Goal: Transaction & Acquisition: Download file/media

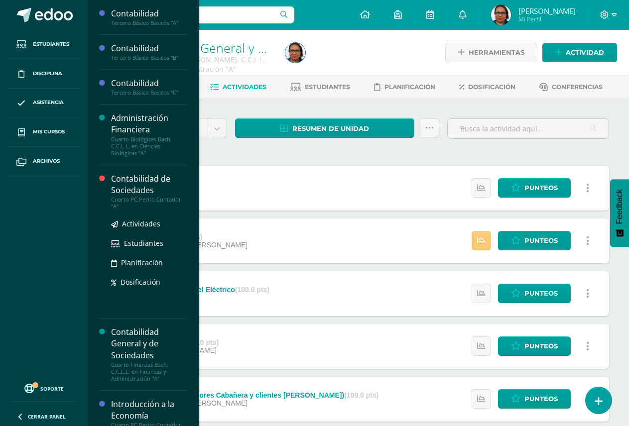
scroll to position [249, 0]
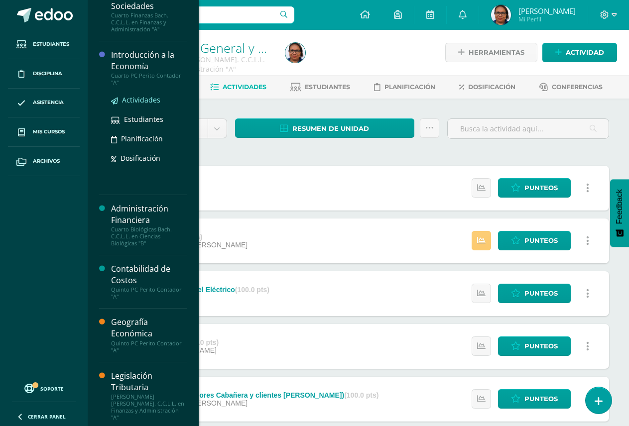
click at [135, 103] on span "Actividades" at bounding box center [141, 99] width 38 height 9
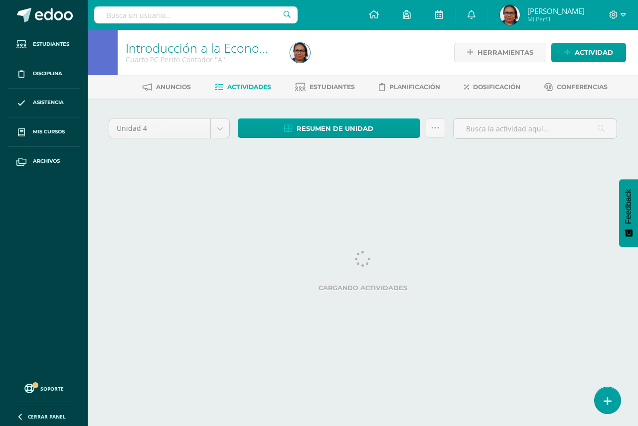
click at [228, 128] on div "Unidad 4 Unidad 1 Unidad 2 Unidad 3 Unidad 4" at bounding box center [169, 133] width 129 height 28
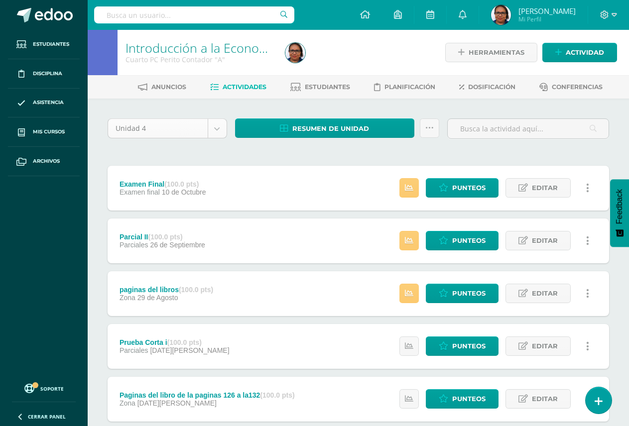
click at [220, 129] on body "Estudiantes Disciplina Asistencia Mis cursos Archivos Soporte Ayuda Reportar un…" at bounding box center [314, 349] width 629 height 699
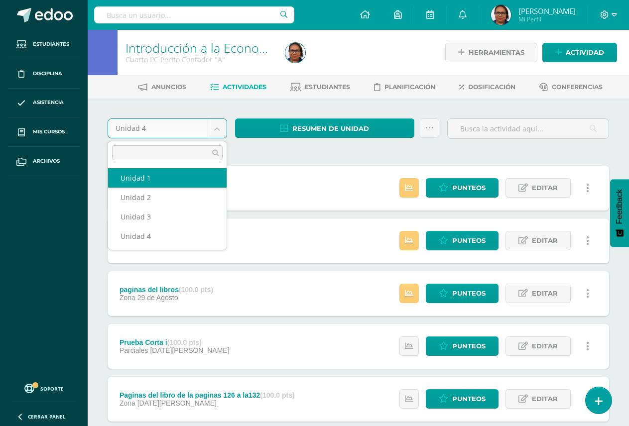
select select "Unidad 1"
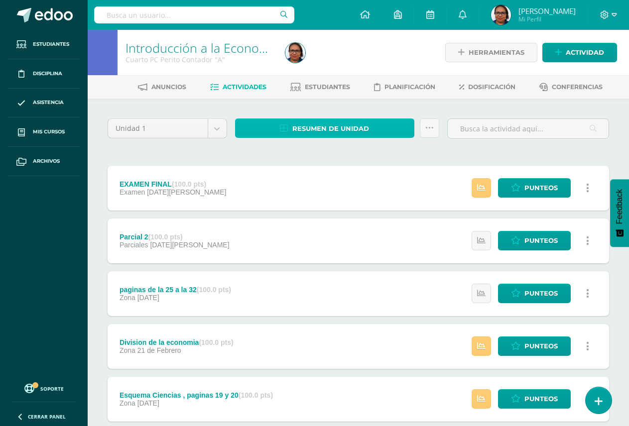
click at [302, 125] on span "Resumen de unidad" at bounding box center [330, 129] width 77 height 18
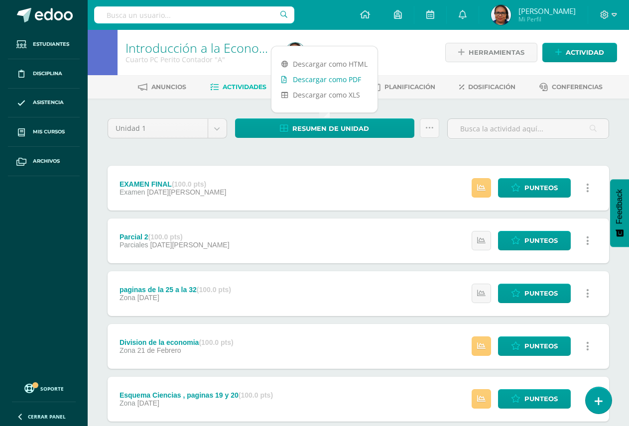
click at [351, 76] on link "Descargar como PDF" at bounding box center [324, 79] width 106 height 15
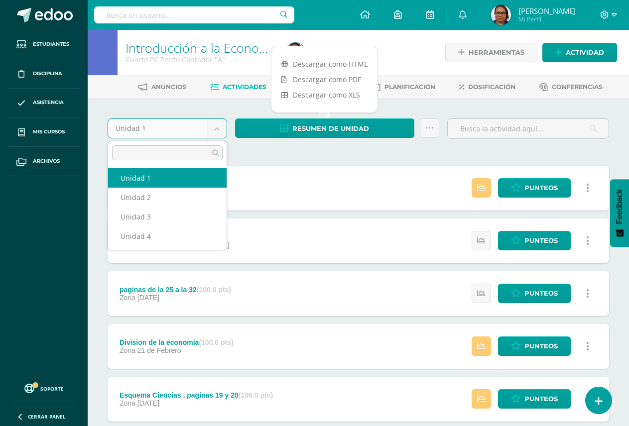
click at [215, 129] on body "Estudiantes Disciplina Asistencia Mis cursos Archivos Soporte Ayuda Reportar un…" at bounding box center [314, 349] width 629 height 699
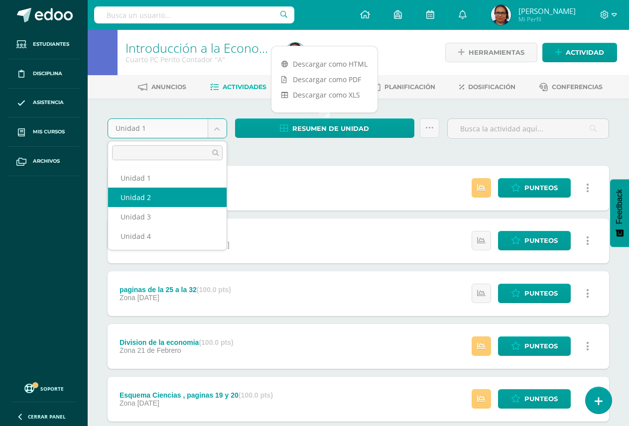
select select "Unidad 2"
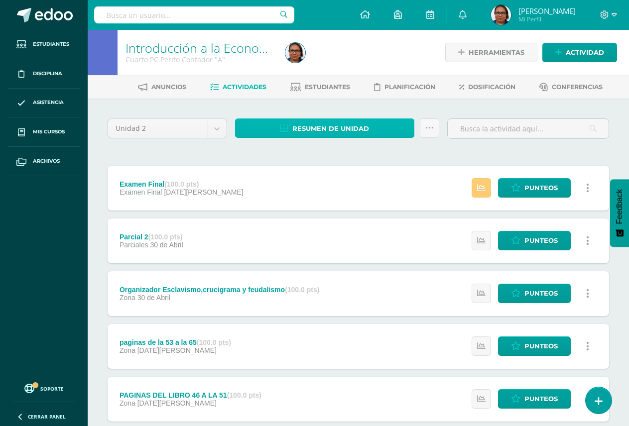
click at [327, 126] on span "Resumen de unidad" at bounding box center [330, 129] width 77 height 18
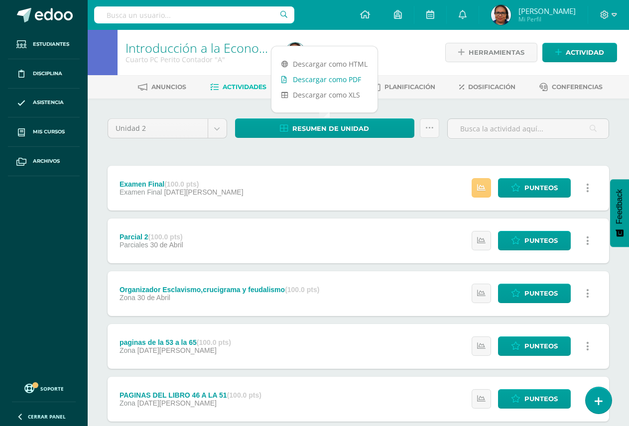
click at [341, 81] on link "Descargar como PDF" at bounding box center [324, 79] width 106 height 15
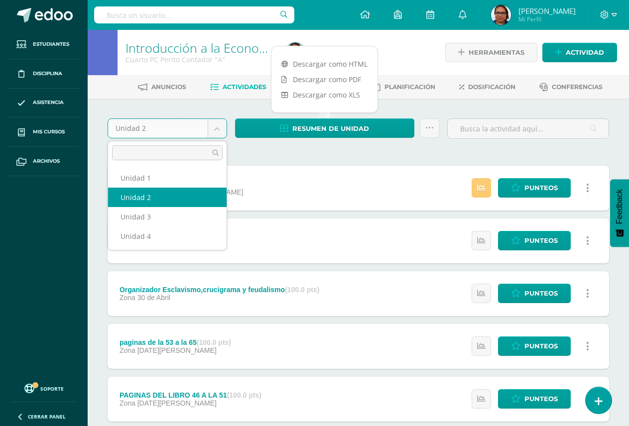
click at [219, 128] on body "Estudiantes Disciplina Asistencia Mis cursos Archivos Soporte Ayuda Reportar un…" at bounding box center [314, 349] width 629 height 699
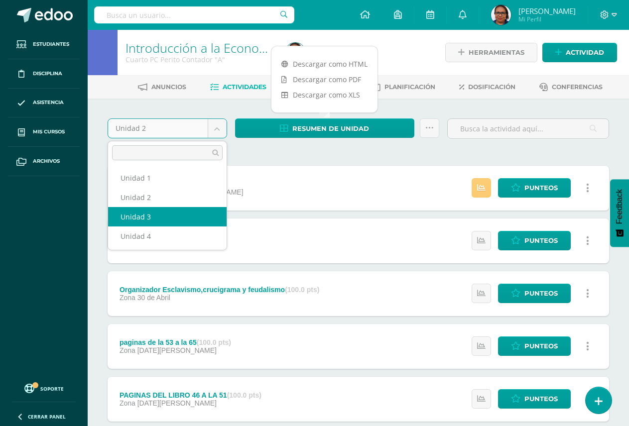
select select "Unidad 3"
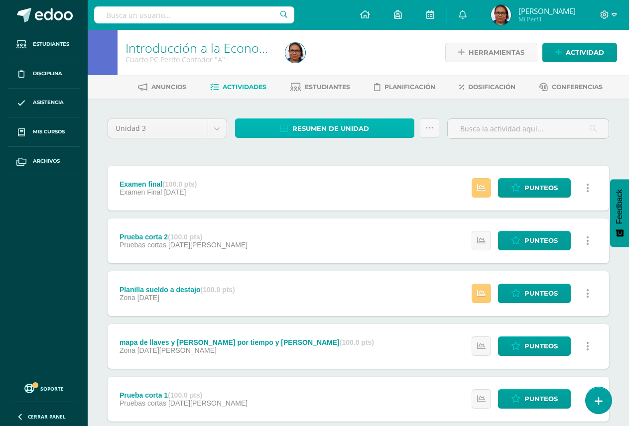
click at [355, 126] on span "Resumen de unidad" at bounding box center [330, 129] width 77 height 18
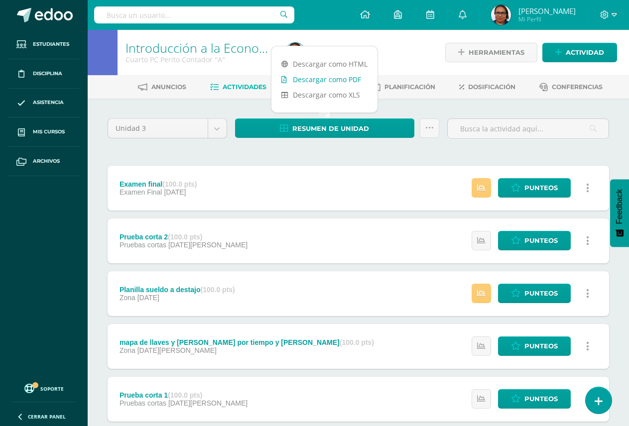
click at [348, 74] on link "Descargar como PDF" at bounding box center [324, 79] width 106 height 15
click at [217, 128] on body "Estudiantes Disciplina Asistencia Mis cursos Archivos Soporte Ayuda Reportar un…" at bounding box center [314, 349] width 629 height 699
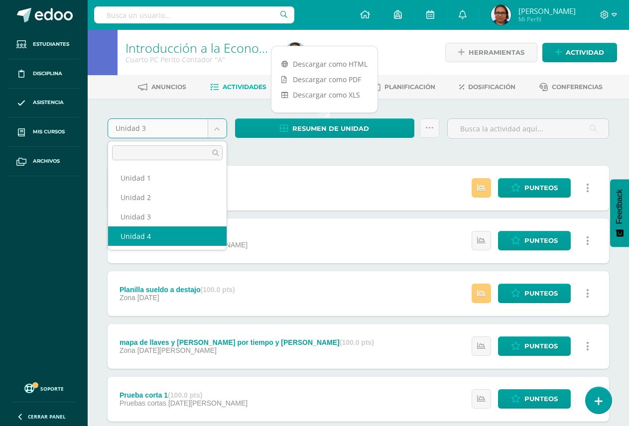
select select "Unidad 4"
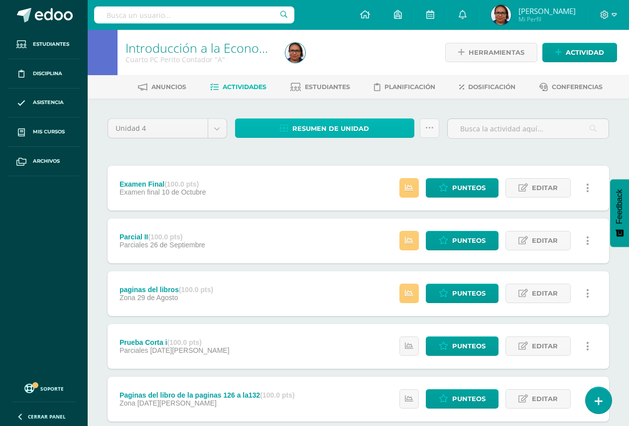
click at [340, 124] on span "Resumen de unidad" at bounding box center [330, 129] width 77 height 18
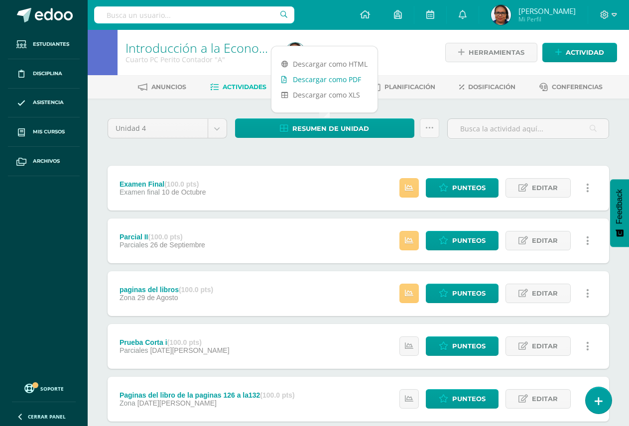
click at [332, 81] on link "Descargar como PDF" at bounding box center [324, 79] width 106 height 15
